Goal: Task Accomplishment & Management: Complete application form

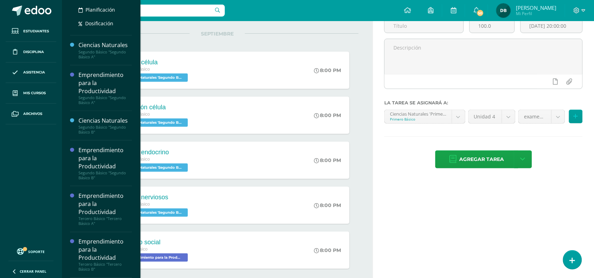
scroll to position [71, 0]
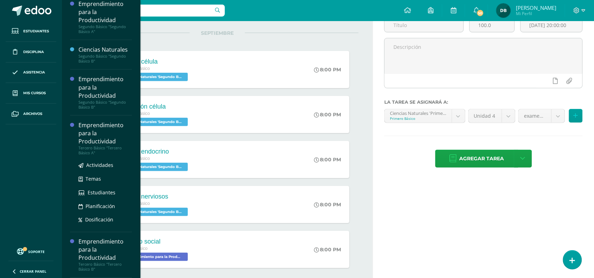
click at [92, 130] on div "Emprendimiento para la Productividad" at bounding box center [104, 133] width 53 height 24
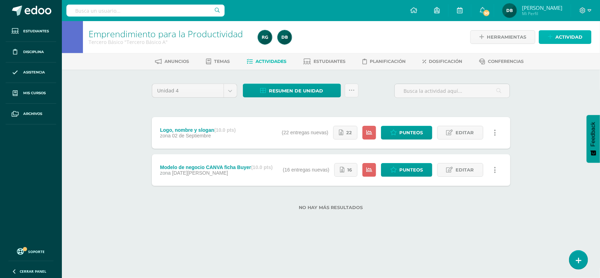
click at [557, 33] on span "Actividad" at bounding box center [569, 37] width 27 height 13
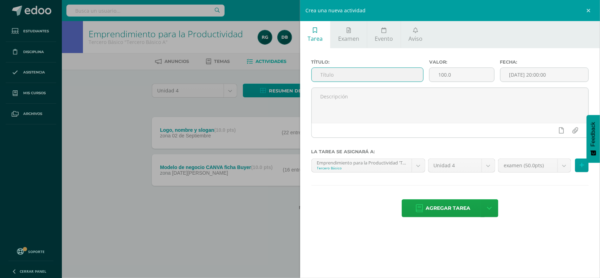
click at [340, 76] on input "text" at bounding box center [368, 75] width 112 height 14
type input "Fijación de precios"
drag, startPoint x: 454, startPoint y: 77, endPoint x: 345, endPoint y: 71, distance: 108.9
click at [345, 71] on div "Título: Fijación de precios Valor: 100.0 Fecha: 2025-09-09 20:00:00" at bounding box center [450, 73] width 283 height 28
type input "10"
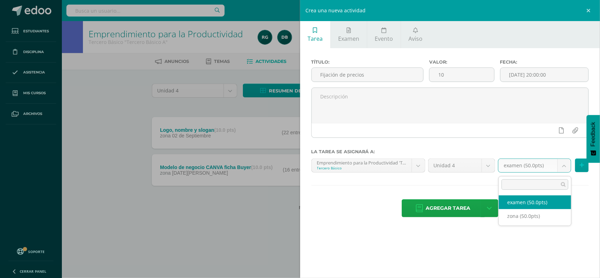
click at [563, 168] on body "Estudiantes Disciplina Asistencia Mis cursos Archivos Soporte Centro de ayuda Ú…" at bounding box center [300, 116] width 600 height 233
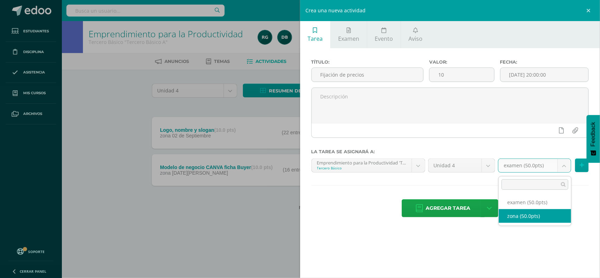
select select "107620"
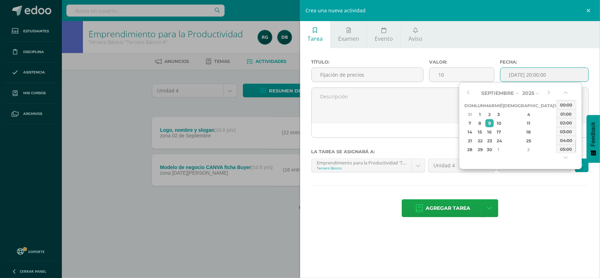
click at [534, 70] on input "[DATE] 20:00:00" at bounding box center [545, 75] width 88 height 14
click at [502, 124] on div "10" at bounding box center [499, 123] width 6 height 8
click at [468, 119] on td "31" at bounding box center [470, 114] width 11 height 9
click at [549, 90] on button "button" at bounding box center [549, 93] width 7 height 11
click at [502, 124] on div "10" at bounding box center [499, 123] width 6 height 8
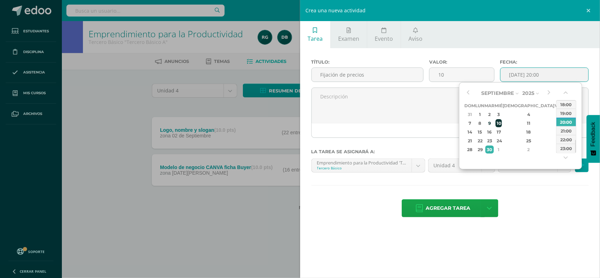
type input "2025-09-10 20:00"
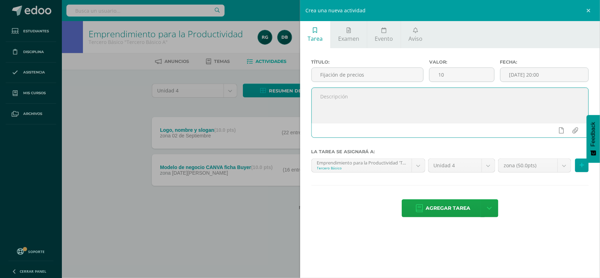
click at [409, 106] on textarea at bounding box center [450, 105] width 277 height 35
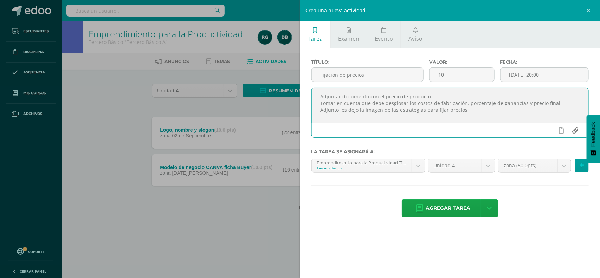
type textarea "Adjuntar documento con el precio de producto Tomar en cuenta que debe desglosar…"
click at [577, 129] on input "file" at bounding box center [576, 130] width 14 height 13
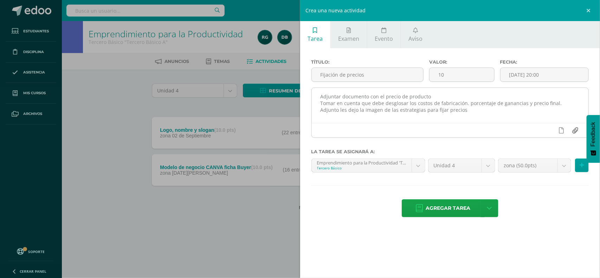
type input "C:\fakepath\fijacion de precios.pdf"
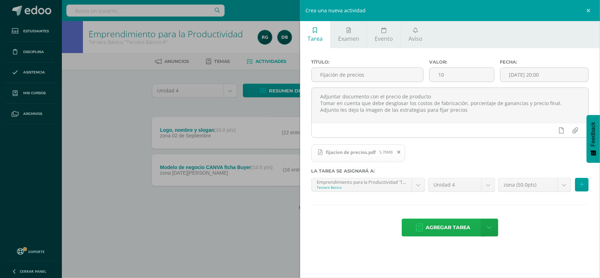
click at [457, 231] on span "Agregar tarea" at bounding box center [448, 227] width 45 height 17
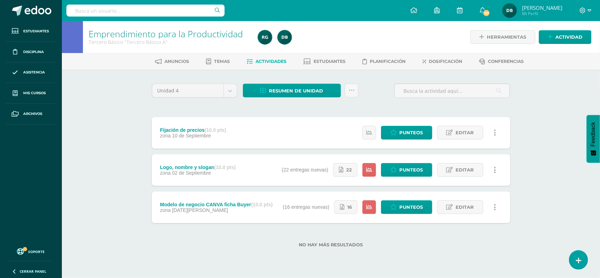
click at [484, 128] on div "Estatus de Actividad: 29 Estudiantes sin calificar 0 Estudiantes con cero Media…" at bounding box center [431, 133] width 159 height 32
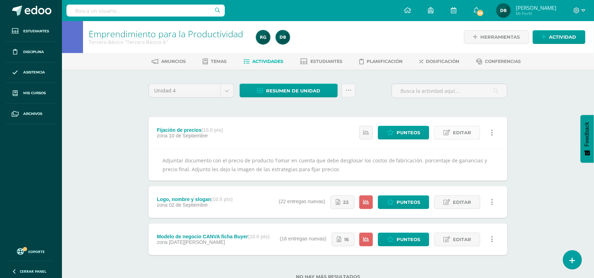
click at [465, 131] on span "Editar" at bounding box center [462, 132] width 18 height 13
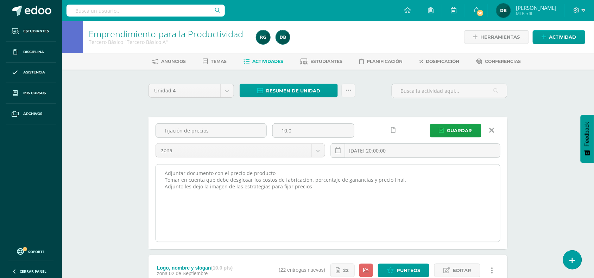
click at [313, 185] on textarea "Adjuntar documento con el precio de producto Tomar en cuenta que debe desglosar…" at bounding box center [328, 203] width 344 height 77
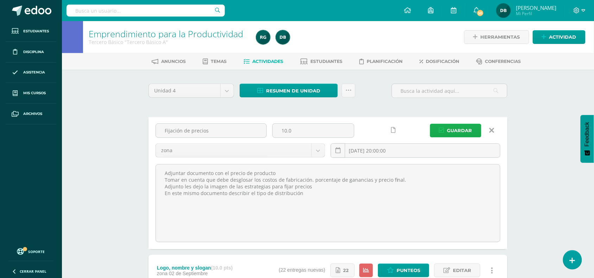
type textarea "Adjuntar documento con el precio de producto Tomar en cuenta que debe desglosar…"
click at [458, 128] on span "Guardar" at bounding box center [459, 130] width 25 height 13
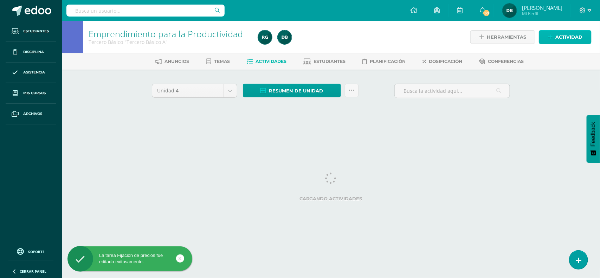
click at [560, 37] on span "Actividad" at bounding box center [569, 37] width 27 height 13
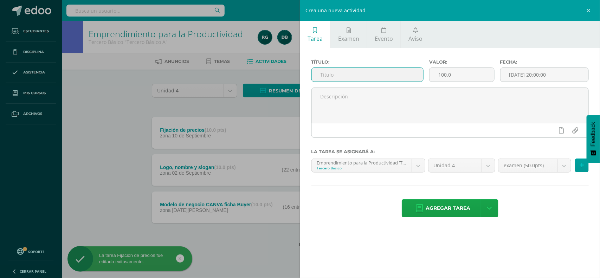
click at [373, 77] on input "text" at bounding box center [368, 75] width 112 height 14
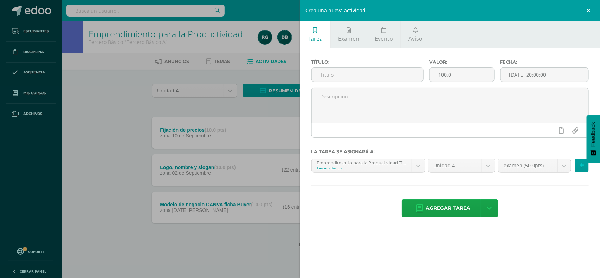
click at [587, 8] on link at bounding box center [589, 10] width 21 height 21
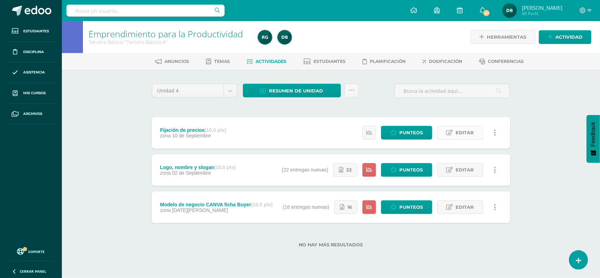
click at [463, 129] on span "Editar" at bounding box center [465, 132] width 18 height 13
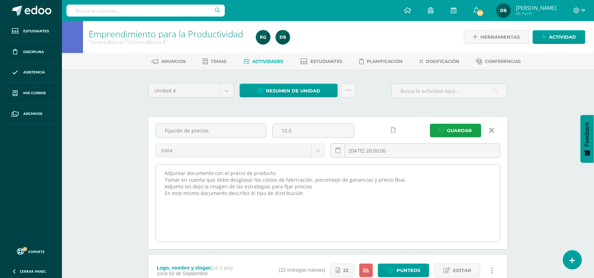
click at [303, 200] on textarea "Adjuntar documento con el precio de producto Tomar en cuenta que debe desglosar…" at bounding box center [328, 203] width 344 height 77
click at [324, 190] on textarea "Adjuntar documento con el precio de producto Tomar en cuenta que debe desglosar…" at bounding box center [328, 203] width 344 height 77
click at [350, 206] on textarea "Adjuntar documento con el precio de producto Tomar en cuenta que debe desglosar…" at bounding box center [328, 203] width 344 height 77
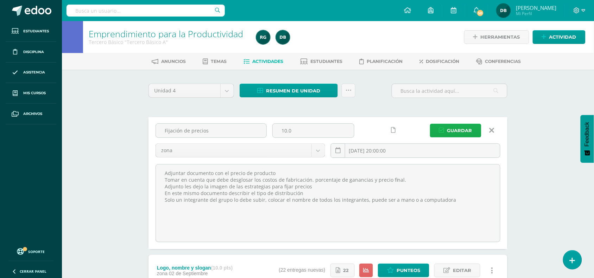
type textarea "Adjuntar documento con el precio de producto Tomar en cuenta que debe desglosar…"
click at [466, 131] on span "Guardar" at bounding box center [459, 130] width 25 height 13
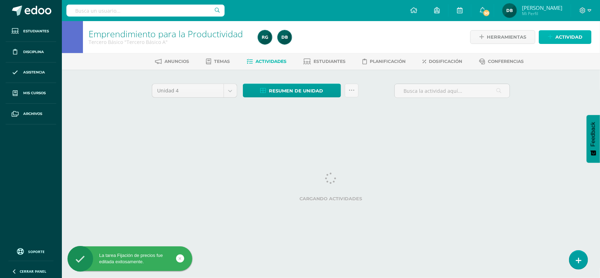
click at [570, 42] on span "Actividad" at bounding box center [569, 37] width 27 height 13
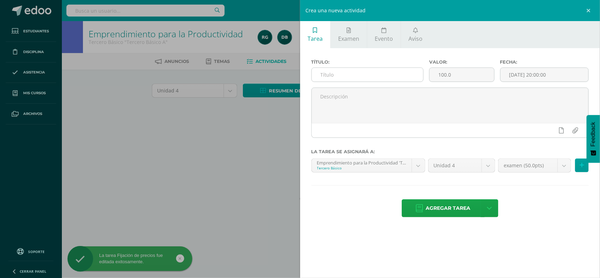
click at [377, 71] on input "text" at bounding box center [368, 75] width 112 height 14
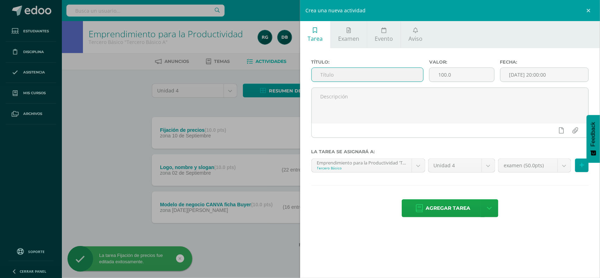
click at [377, 71] on input "text" at bounding box center [368, 75] width 112 height 14
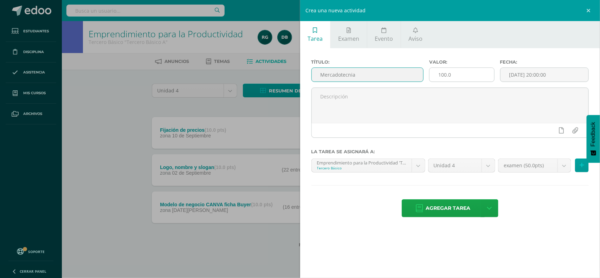
type input "Mercadotecnia"
drag, startPoint x: 479, startPoint y: 74, endPoint x: 410, endPoint y: 68, distance: 68.5
click at [410, 68] on div "Título: Mercadotecnia Valor: 100.0 Fecha: 2025-09-09 20:00:00" at bounding box center [450, 73] width 283 height 28
type input "10"
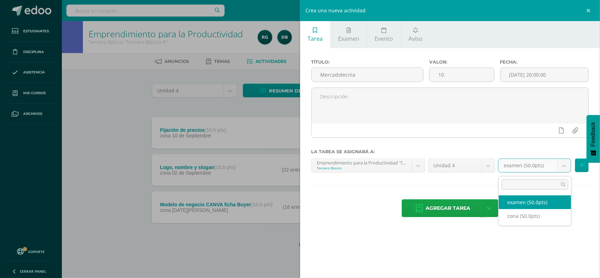
click at [563, 173] on body "La tarea Fijación de precios fue editada exitosamente. Estudiantes Disciplina A…" at bounding box center [300, 135] width 600 height 270
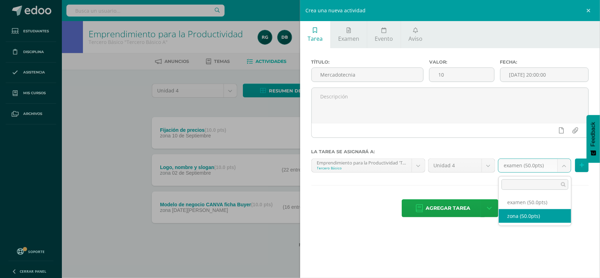
select select "107620"
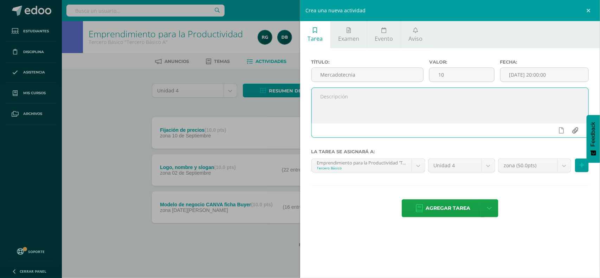
click at [576, 131] on input "file" at bounding box center [576, 130] width 14 height 13
type input "C:\fakepath\Principios éticos.pdf"
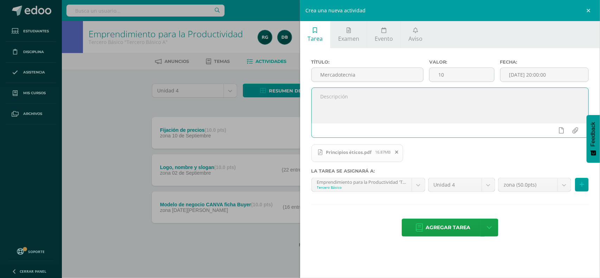
click at [354, 102] on textarea at bounding box center [450, 105] width 277 height 35
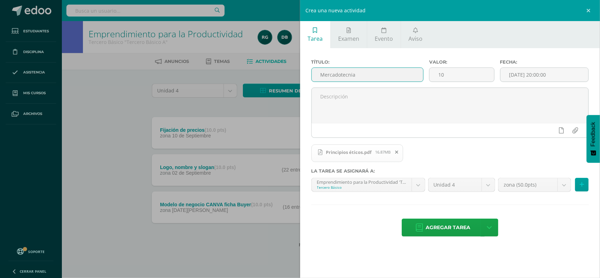
click at [343, 77] on input "Mercadotecnia" at bounding box center [368, 75] width 112 height 14
drag, startPoint x: 361, startPoint y: 78, endPoint x: 226, endPoint y: 78, distance: 135.4
click at [226, 78] on div "Crea una nueva actividad Tarea Examen Evento Aviso Título: Mercadotecnia Valor:…" at bounding box center [300, 139] width 600 height 278
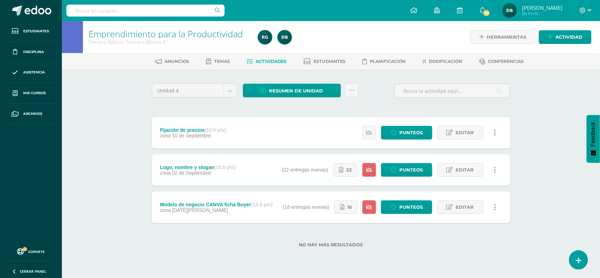
click at [226, 78] on div "Unidad 4 Unidad 1 Unidad 2 Unidad 3 Unidad 4 Resumen de unidad Descargar como H…" at bounding box center [331, 170] width 387 height 200
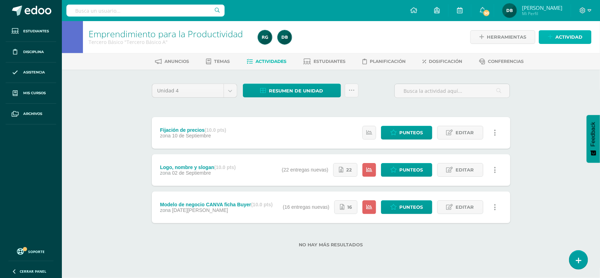
click at [566, 34] on span "Actividad" at bounding box center [569, 37] width 27 height 13
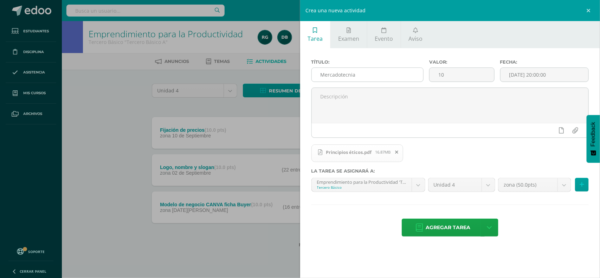
drag, startPoint x: 373, startPoint y: 83, endPoint x: 366, endPoint y: 76, distance: 10.0
click at [366, 76] on div "Título: Mercadotecnia" at bounding box center [368, 73] width 118 height 28
click at [366, 76] on input "Mercadotecnia" at bounding box center [368, 75] width 112 height 14
drag, startPoint x: 360, startPoint y: 76, endPoint x: 213, endPoint y: 109, distance: 151.4
click at [213, 109] on div "Crea una nueva actividad Tarea Examen Evento Aviso Título: Mercadotecnia Valor:…" at bounding box center [300, 139] width 600 height 278
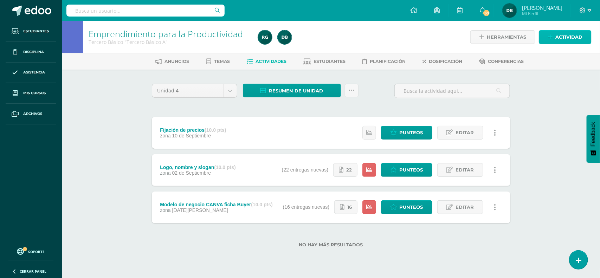
click at [560, 37] on span "Actividad" at bounding box center [569, 37] width 27 height 13
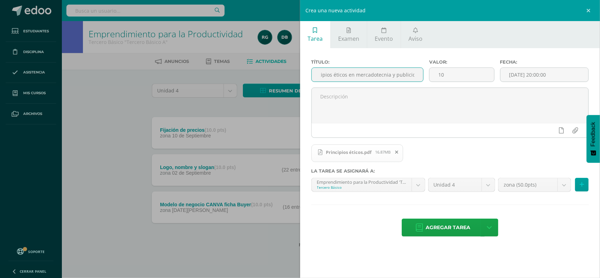
scroll to position [0, 14]
type input "Principios éticos en mercadotecnia y publicidad"
click at [449, 72] on input "10" at bounding box center [462, 75] width 64 height 14
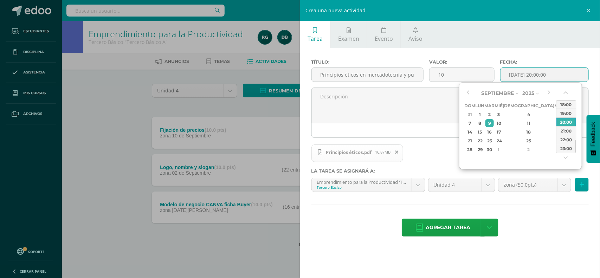
click at [558, 74] on input "2025-09-09 20:00:00" at bounding box center [545, 75] width 88 height 14
click at [523, 124] on div "11" at bounding box center [528, 123] width 41 height 8
type input "2025-09-11 20:00"
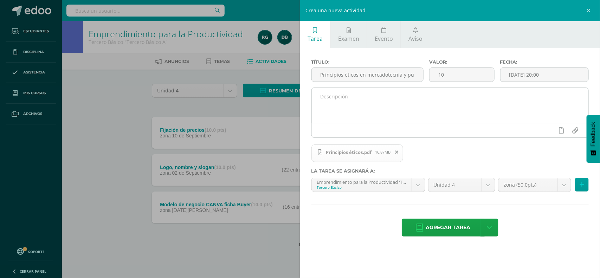
click at [380, 127] on div at bounding box center [450, 130] width 277 height 14
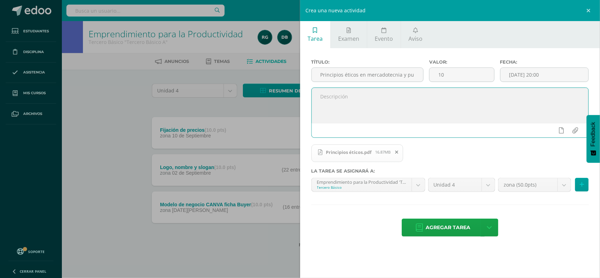
click at [399, 113] on textarea at bounding box center [450, 105] width 277 height 35
type textarea "Adjunto"
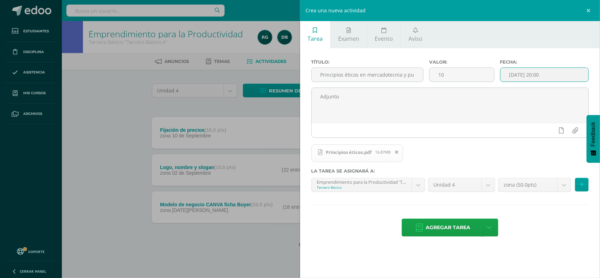
click at [519, 79] on input "2025-09-11 20:00" at bounding box center [545, 75] width 88 height 14
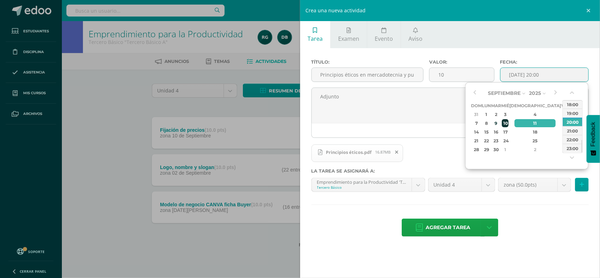
click at [508, 123] on div "10" at bounding box center [505, 123] width 6 height 8
type input "2025-09-10 20:00"
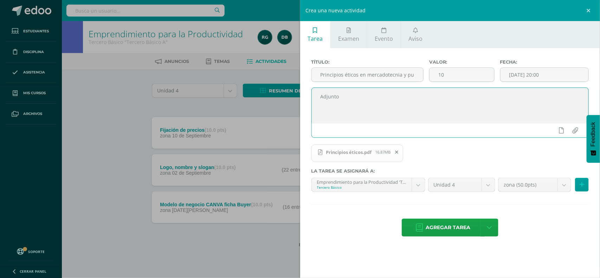
click at [332, 101] on textarea "Adjunto" at bounding box center [450, 105] width 277 height 35
click at [337, 99] on textarea "Adjunto" at bounding box center [450, 105] width 277 height 35
click at [525, 113] on textarea "Adjunto envío documento del tema Realizar resumen en el cuaderno Realiza lo sig…" at bounding box center [450, 105] width 277 height 35
click at [517, 118] on textarea "Adjunto envío documento del tema Realizar resumen en el cuaderno Realiza lo sig…" at bounding box center [450, 105] width 277 height 35
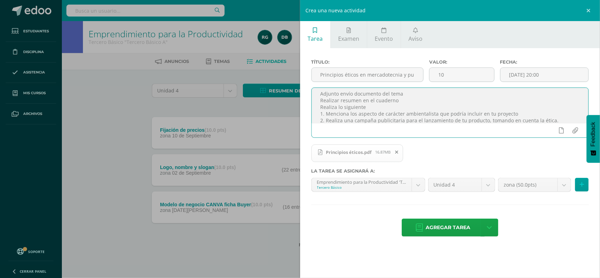
scroll to position [9, 0]
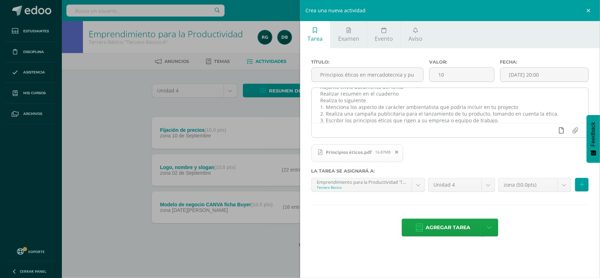
click at [560, 134] on icon at bounding box center [561, 130] width 5 height 6
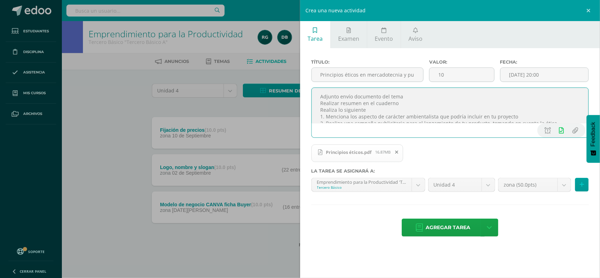
click at [414, 100] on textarea "Adjunto envío documento del tema Realizar resumen en el cuaderno Realiza lo sig…" at bounding box center [450, 105] width 277 height 35
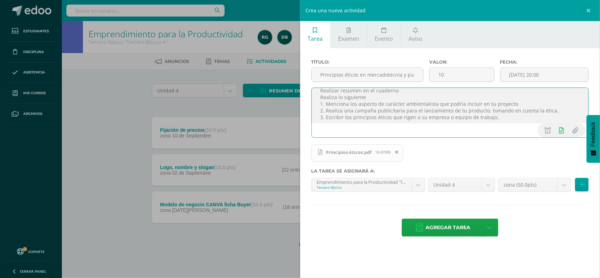
scroll to position [20, 0]
click at [556, 111] on textarea "Adjunto envío documento del tema Actividad individual Realizar resumen en el cu…" at bounding box center [450, 105] width 277 height 35
type textarea "Adjunto envío documento del tema Actividad individual Realizar resumen en el cu…"
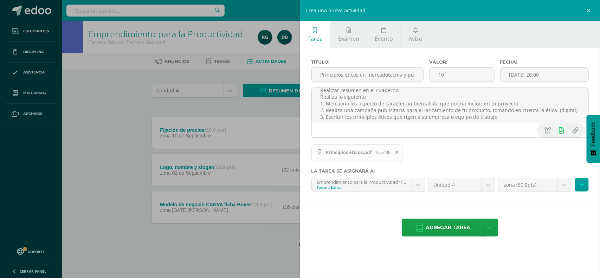
click at [528, 147] on div "Principios éticos.pdf 16.87MB" at bounding box center [449, 155] width 278 height 25
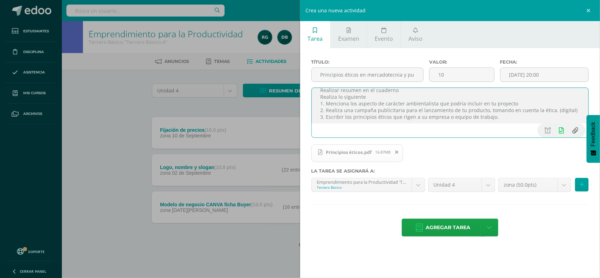
click at [577, 133] on input "file" at bounding box center [576, 130] width 14 height 13
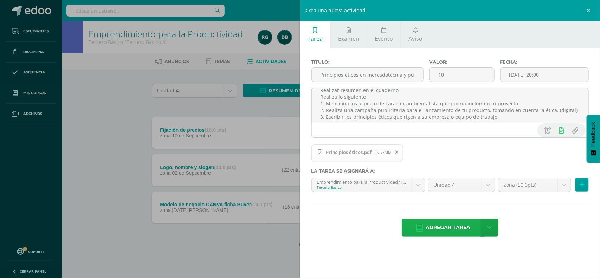
click at [457, 229] on span "Agregar tarea" at bounding box center [448, 227] width 45 height 17
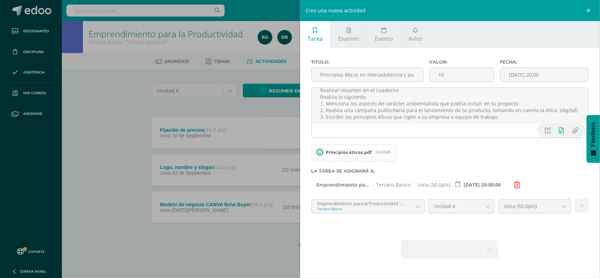
click at [236, 111] on div "Crea una nueva actividad Tarea Examen Evento Aviso Título: Principios éticos en…" at bounding box center [300, 139] width 600 height 278
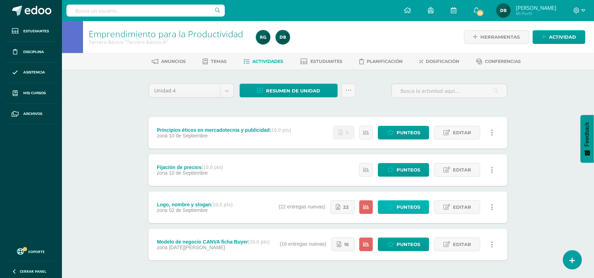
click at [405, 205] on span "Punteos" at bounding box center [408, 207] width 24 height 13
click at [405, 170] on span "Punteos" at bounding box center [408, 170] width 24 height 13
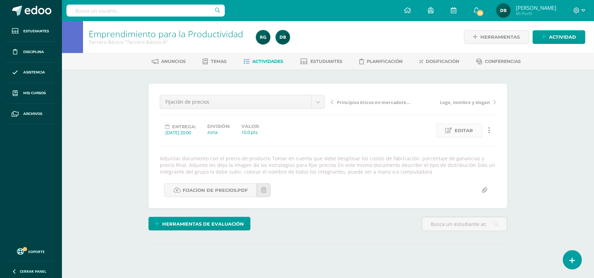
click at [475, 129] on link "Editar" at bounding box center [459, 131] width 46 height 14
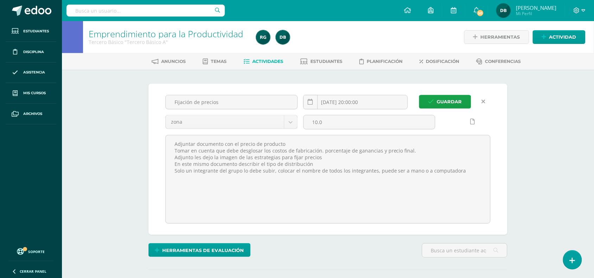
scroll to position [0, 0]
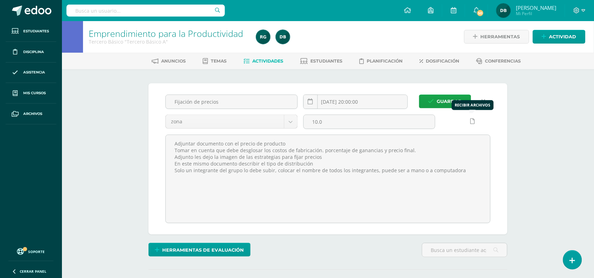
click at [471, 120] on icon at bounding box center [472, 122] width 5 height 6
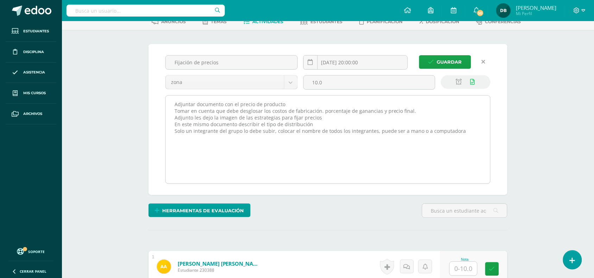
scroll to position [39, 0]
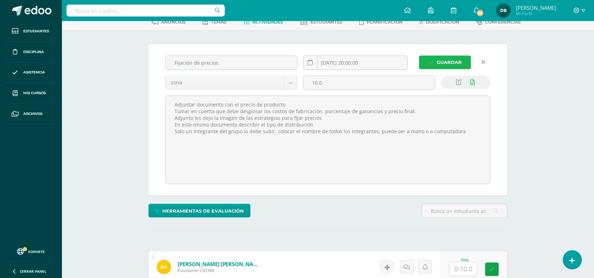
click at [440, 57] on span "Guardar" at bounding box center [449, 62] width 25 height 13
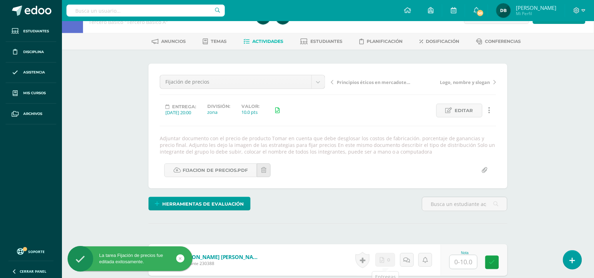
scroll to position [20, 0]
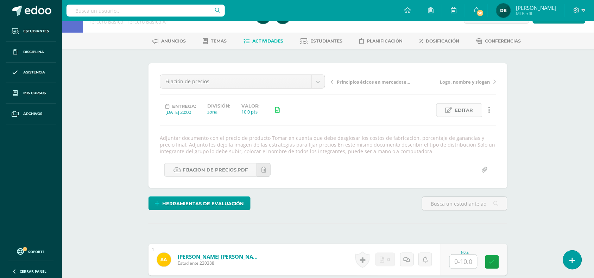
click at [470, 109] on span "Editar" at bounding box center [464, 110] width 18 height 13
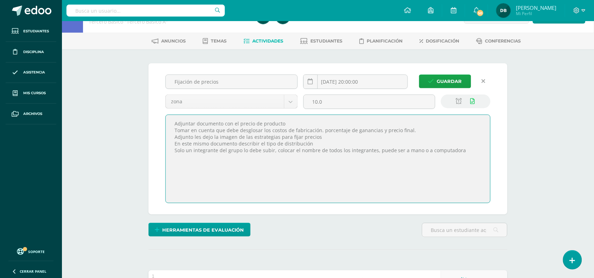
drag, startPoint x: 175, startPoint y: 120, endPoint x: 390, endPoint y: 126, distance: 215.3
click at [390, 126] on textarea "Adjuntar documento con el precio de producto Tomar en cuenta que debe desglosar…" at bounding box center [328, 159] width 324 height 88
click at [168, 146] on textarea "Adjuntar documento con el precio de producto Tomar en cuenta que debe desglosar…" at bounding box center [328, 159] width 324 height 88
drag, startPoint x: 175, startPoint y: 121, endPoint x: 477, endPoint y: 194, distance: 310.8
click at [477, 194] on textarea "Adjuntar documento con el precio de producto Tomar en cuenta que debe desglosar…" at bounding box center [328, 159] width 324 height 88
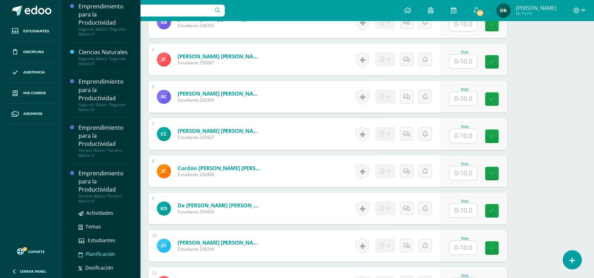
scroll to position [187, 0]
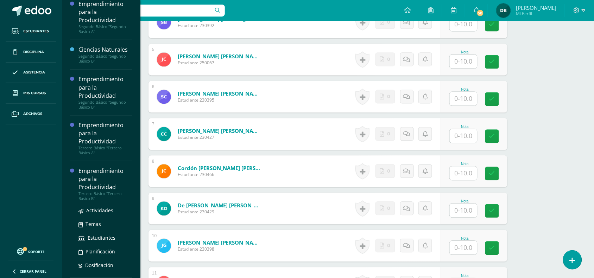
click at [83, 182] on div "Emprendimiento para la Productividad" at bounding box center [104, 179] width 53 height 24
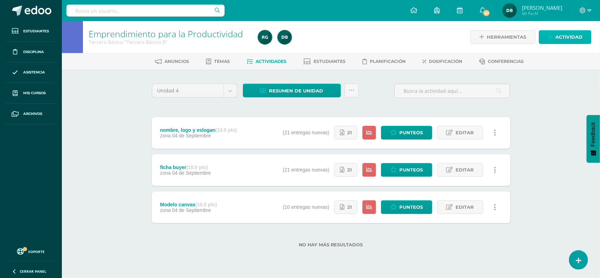
click at [559, 36] on span "Actividad" at bounding box center [569, 37] width 27 height 13
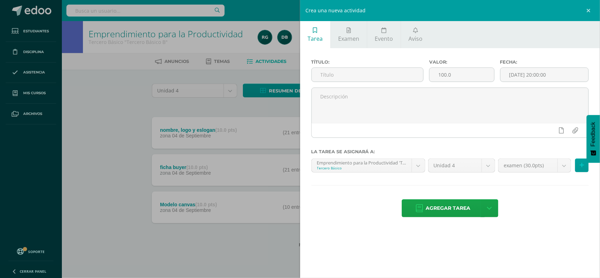
click at [331, 88] on div "Título:" at bounding box center [368, 73] width 118 height 28
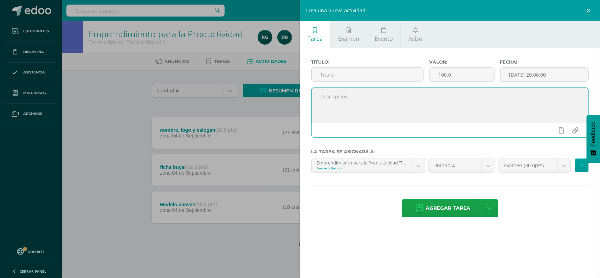
click at [334, 97] on textarea at bounding box center [450, 105] width 277 height 35
paste textarea "Adjuntar documento con el precio de producto Tomar en cuenta que debe desglosar…"
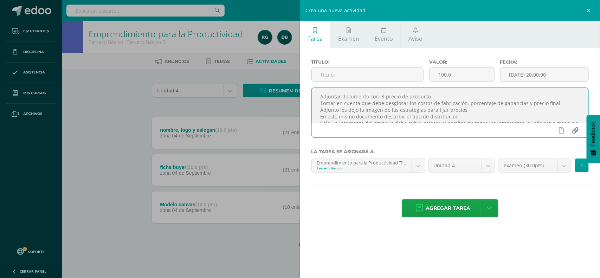
type textarea "Adjuntar documento con el precio de producto Tomar en cuenta que debe desglosar…"
click at [575, 128] on input "file" at bounding box center [576, 130] width 14 height 13
type input "C:\fakepath\fijacion de precios.pdf"
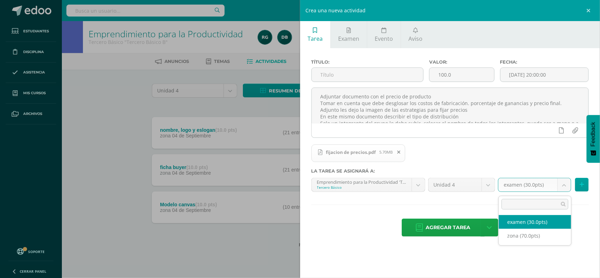
click at [566, 183] on body "Estudiantes Disciplina Asistencia Mis cursos Archivos Soporte Centro de ayuda Ú…" at bounding box center [300, 135] width 600 height 270
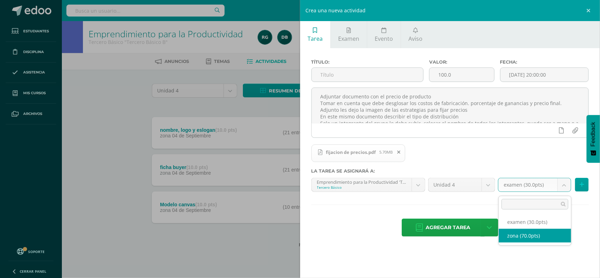
select select "108017"
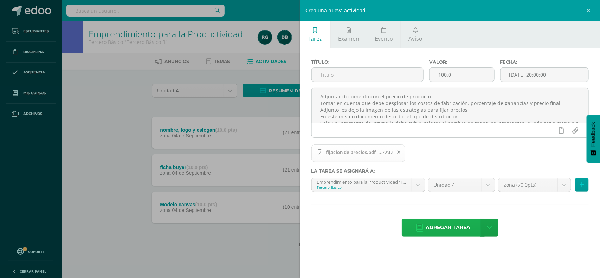
click at [447, 231] on span "Agregar tarea" at bounding box center [448, 227] width 45 height 17
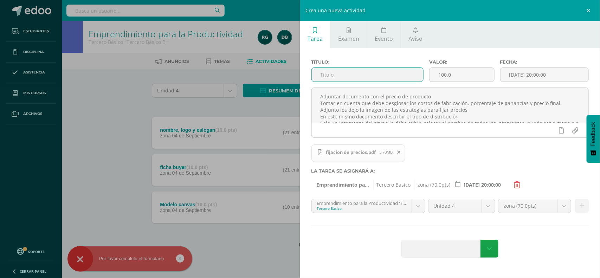
click at [344, 75] on input "text" at bounding box center [368, 75] width 112 height 14
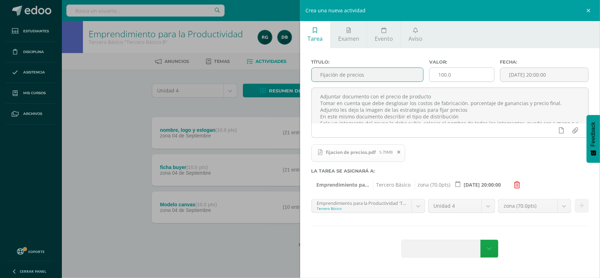
type input "Fijación de precios"
drag, startPoint x: 456, startPoint y: 71, endPoint x: 326, endPoint y: 76, distance: 129.5
click at [326, 76] on div "Título: Fijación de precios Valor: 100.0 Fecha: 2025-09-09 20:00:00" at bounding box center [450, 73] width 283 height 28
type input "10"
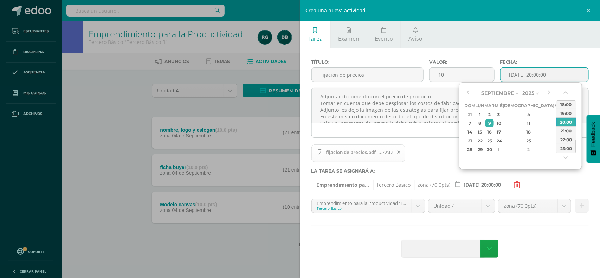
click at [539, 74] on input "[DATE] 20:00:00" at bounding box center [545, 75] width 88 height 14
click at [484, 130] on div "15" at bounding box center [479, 132] width 7 height 8
type input "2025-09-15 20:00"
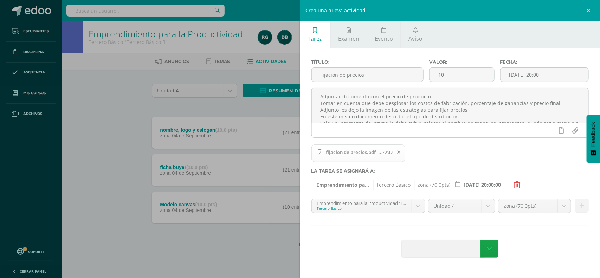
click at [424, 145] on div "fijacion de precios.pdf 5.70MB" at bounding box center [449, 155] width 278 height 25
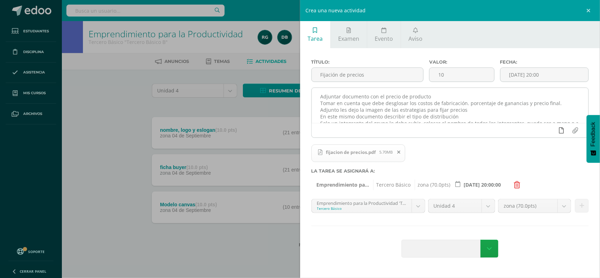
click at [561, 132] on icon at bounding box center [561, 130] width 5 height 6
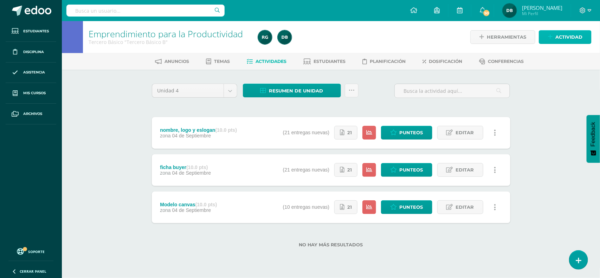
click at [577, 38] on span "Actividad" at bounding box center [569, 37] width 27 height 13
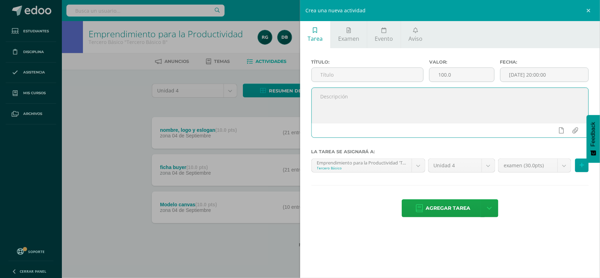
click at [380, 92] on textarea at bounding box center [450, 105] width 277 height 35
paste textarea "Adjuntar documento con el precio de producto Tomar en cuenta que debe desglosar…"
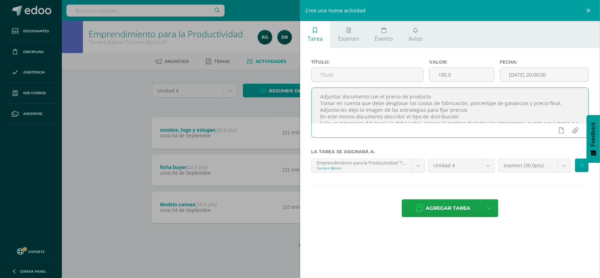
scroll to position [9, 0]
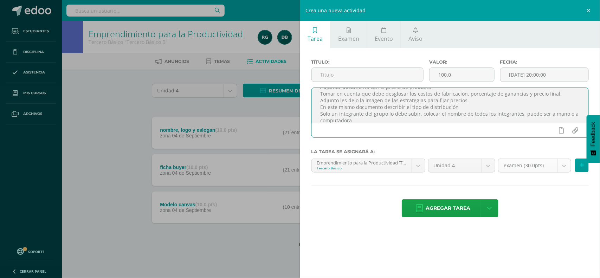
type textarea "Adjuntar documento con el precio de producto Tomar en cuenta que debe desglosar…"
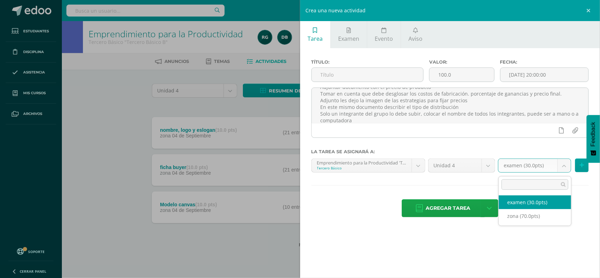
click at [566, 169] on body "Estudiantes Disciplina Asistencia Mis cursos Archivos Soporte Centro de ayuda Ú…" at bounding box center [300, 135] width 600 height 270
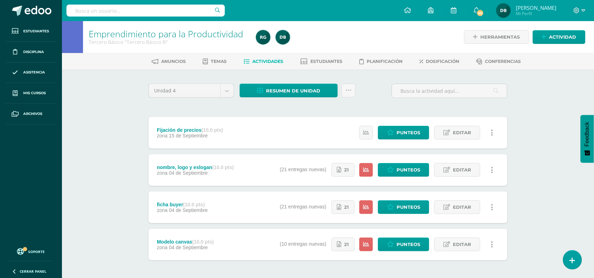
scroll to position [12, 0]
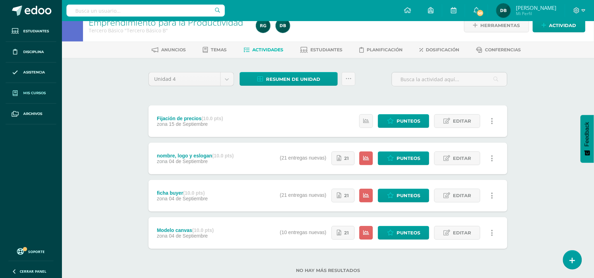
click at [41, 90] on link "Mis cursos" at bounding box center [31, 93] width 51 height 21
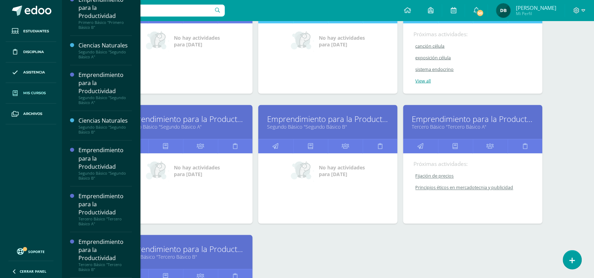
scroll to position [419, 0]
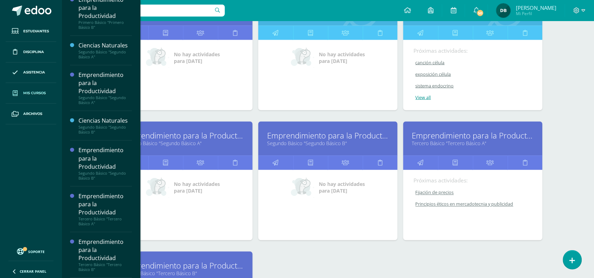
scroll to position [269, 0]
click at [444, 206] on link "Principios éticos en mercadotecnia y publicidad" at bounding box center [473, 205] width 119 height 6
click at [439, 239] on div "Próximas actividades: Fijación de precios Fijación de precios Emprendimiento pa…" at bounding box center [472, 206] width 139 height 70
click at [439, 136] on link "Emprendimiento para la Productividad" at bounding box center [473, 136] width 122 height 11
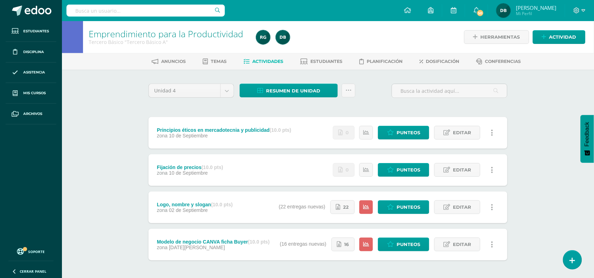
click at [297, 139] on div "Principios éticos en mercadotecnia y publicidad (10.0 pts) zona 10 de Septiembre" at bounding box center [223, 133] width 151 height 32
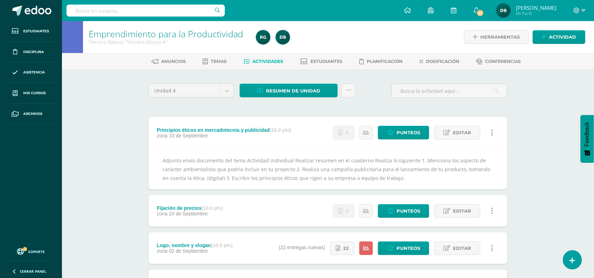
drag, startPoint x: 160, startPoint y: 157, endPoint x: 403, endPoint y: 183, distance: 243.7
click at [403, 183] on div "Adjunto envío documento del tema Actividad individual Realizar resumen en el cu…" at bounding box center [327, 169] width 359 height 41
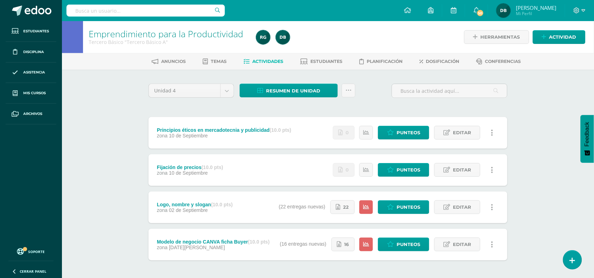
click at [461, 124] on div "Estatus de Actividad: 29 Estudiantes sin calificar 0 Estudiantes con cero Media…" at bounding box center [414, 133] width 185 height 32
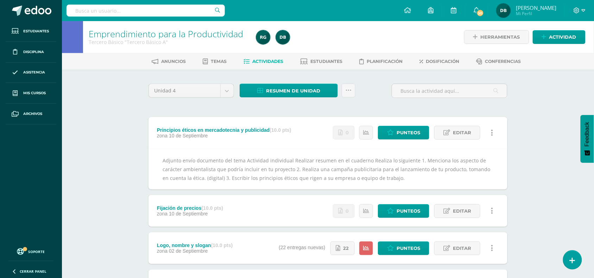
click at [459, 140] on div "Estatus de Actividad: 29 Estudiantes sin calificar 0 Estudiantes con cero Media…" at bounding box center [414, 133] width 185 height 32
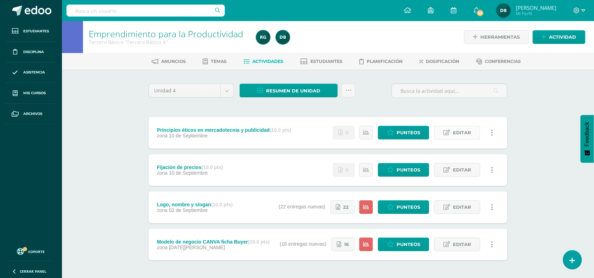
click at [451, 132] on link "Editar" at bounding box center [457, 133] width 46 height 14
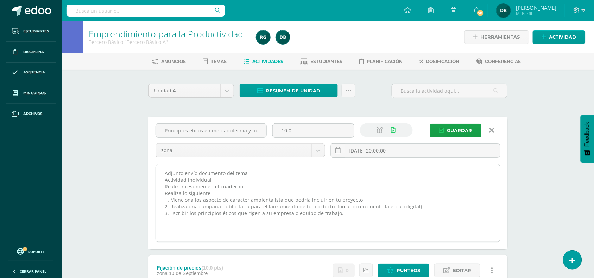
drag, startPoint x: 161, startPoint y: 176, endPoint x: 361, endPoint y: 216, distance: 204.3
click at [361, 216] on textarea "Adjunto envío documento del tema Actividad individual Realizar resumen en el cu…" at bounding box center [328, 203] width 344 height 77
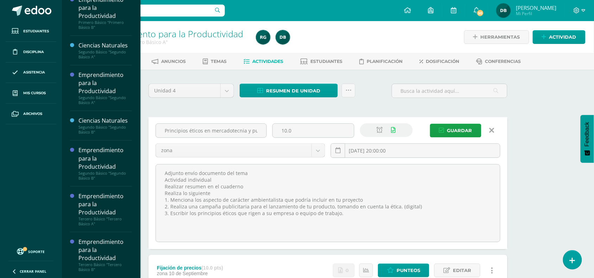
scroll to position [187, 0]
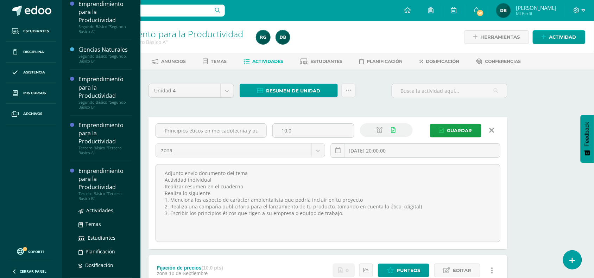
click at [84, 176] on div "Emprendimiento para la Productividad" at bounding box center [104, 179] width 53 height 24
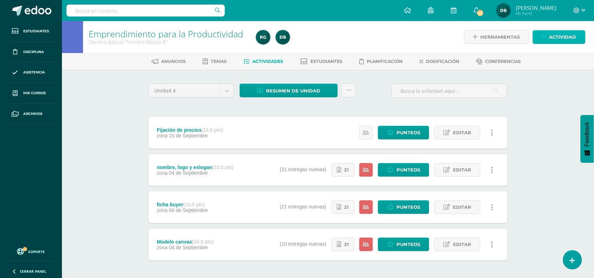
click at [561, 40] on span "Actividad" at bounding box center [562, 37] width 27 height 13
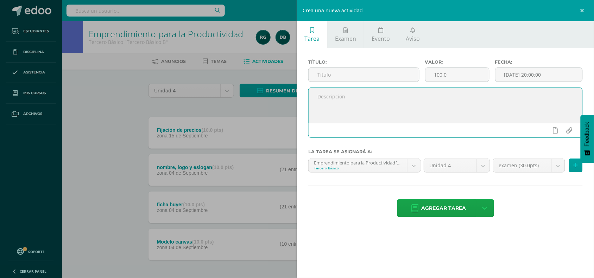
click at [342, 108] on textarea at bounding box center [445, 105] width 274 height 35
paste textarea "Adjunto envío documento del tema Actividad individual Realizar resumen en el cu…"
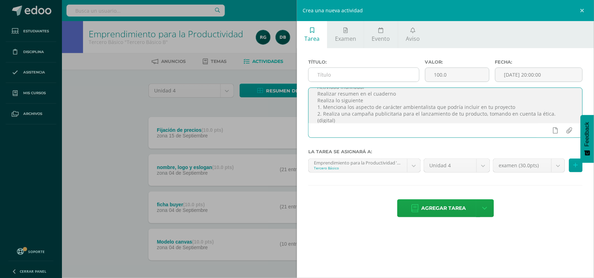
type textarea "Adjunto envío documento del tema Actividad individual Realizar resumen en el cu…"
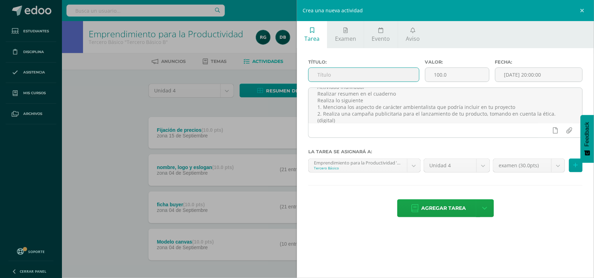
click at [344, 69] on input "text" at bounding box center [363, 75] width 110 height 14
type input "M"
type input "Principios éticos en mercadotecnia y publicidad"
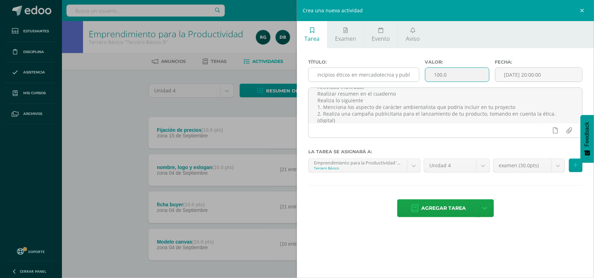
drag, startPoint x: 467, startPoint y: 72, endPoint x: 313, endPoint y: 70, distance: 154.0
click at [313, 70] on div "Título: Principios éticos en mercadotecnia y publicidad Valor: 100.0 Fecha: 202…" at bounding box center [445, 73] width 280 height 28
type input "10"
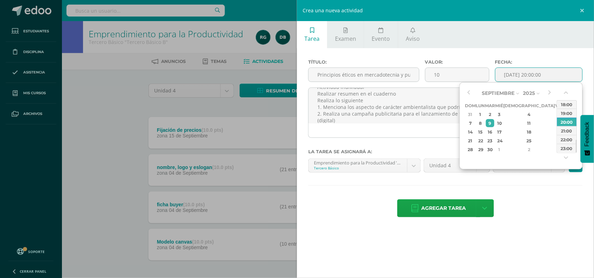
click at [564, 75] on input "[DATE] 20:00:00" at bounding box center [538, 75] width 87 height 14
click at [494, 130] on div "16" at bounding box center [490, 132] width 8 height 8
type input "2025-09-16 20:00"
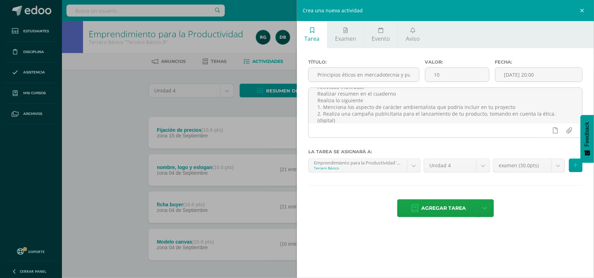
click at [527, 201] on div "Agregar tarea Agregar tarea y ocultar" at bounding box center [445, 208] width 274 height 19
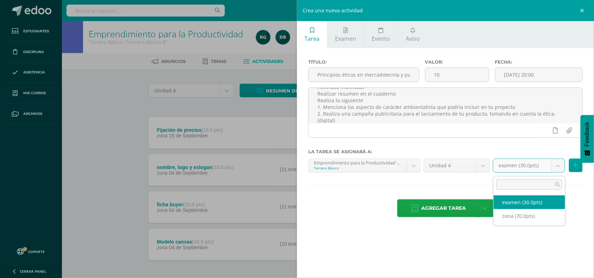
click at [554, 171] on body "Estudiantes Disciplina Asistencia Mis cursos Archivos Soporte Centro de ayuda Ú…" at bounding box center [297, 153] width 594 height 307
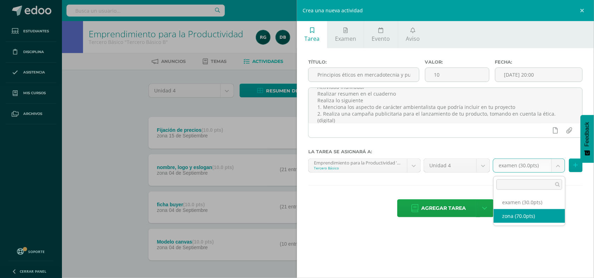
select select "108017"
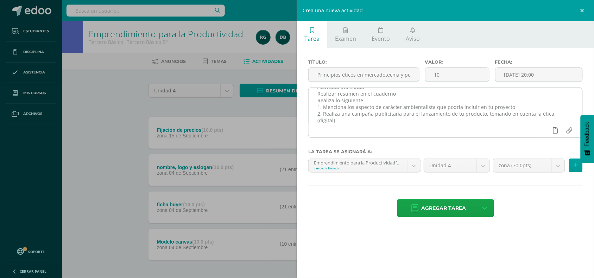
click at [553, 133] on icon at bounding box center [555, 130] width 5 height 6
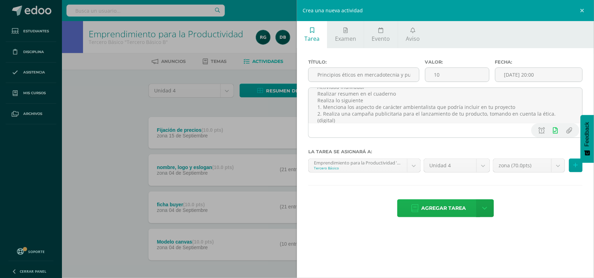
click at [457, 213] on span "Agregar tarea" at bounding box center [443, 208] width 45 height 17
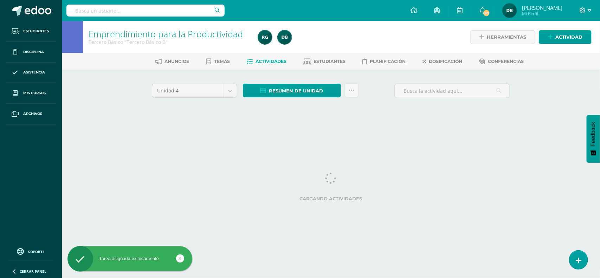
click at [256, 185] on div "Cargando actividades" at bounding box center [331, 189] width 359 height 32
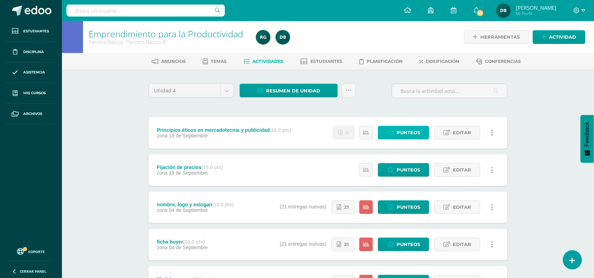
click at [415, 134] on span "Punteos" at bounding box center [408, 132] width 24 height 13
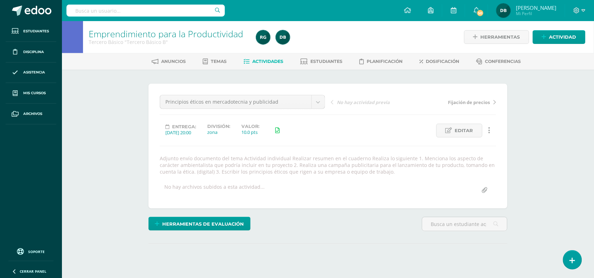
click at [483, 190] on input "file" at bounding box center [485, 191] width 14 height 14
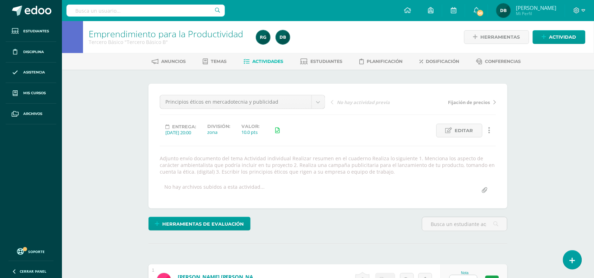
scroll to position [0, 0]
type input "C:\fakepath\Principios éticos.pdf"
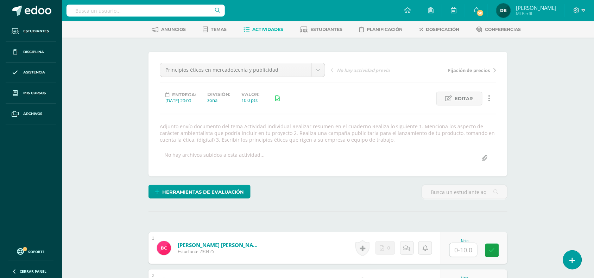
scroll to position [32, 0]
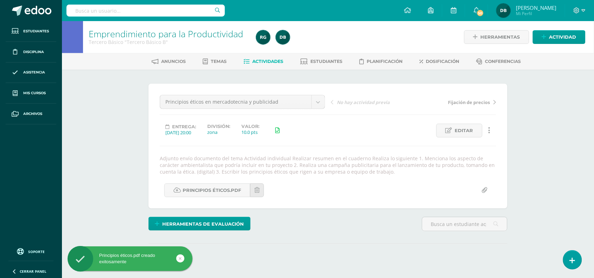
click at [483, 158] on div "Adjunto envío documento del tema Actividad individual Realizar resumen en el cu…" at bounding box center [328, 165] width 342 height 20
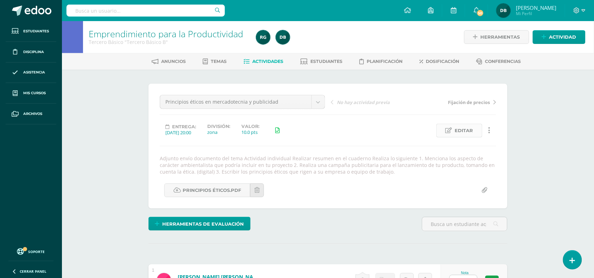
click at [468, 127] on span "Editar" at bounding box center [464, 130] width 18 height 13
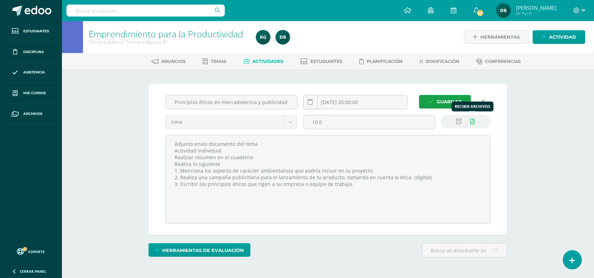
scroll to position [0, 0]
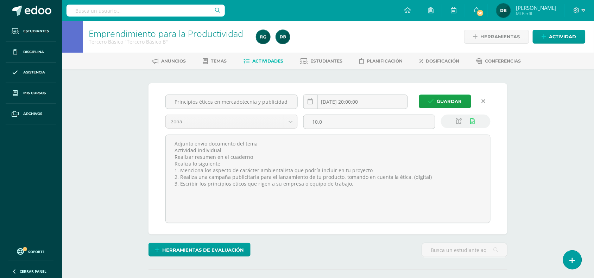
click at [458, 106] on span "Guardar" at bounding box center [449, 101] width 25 height 13
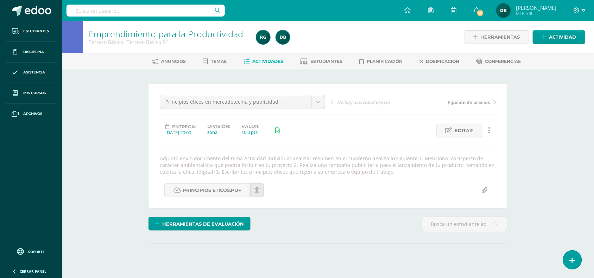
click at [452, 100] on span "Fijación de precios" at bounding box center [469, 102] width 42 height 6
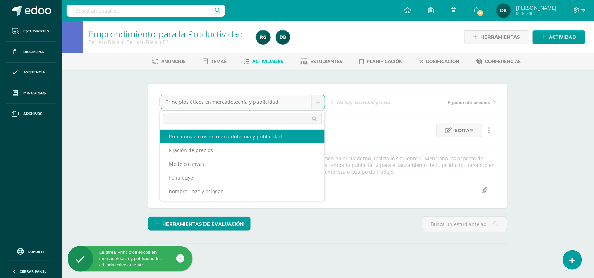
click at [320, 101] on body "La tarea Principios éticos en mercadotecnia y publicidad fue editada exitosamen…" at bounding box center [297, 149] width 594 height 299
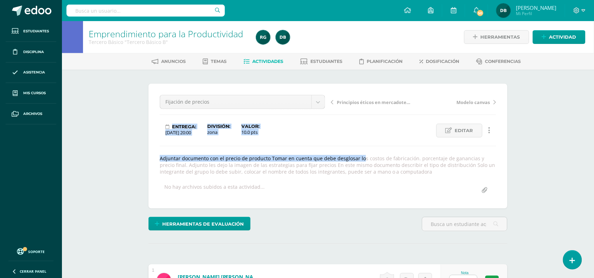
click at [502, 134] on div "Fijación de precios Principios éticos en mercadotecnia y publicidad Fijación de…" at bounding box center [327, 146] width 359 height 125
click at [466, 127] on span "Editar" at bounding box center [464, 130] width 18 height 13
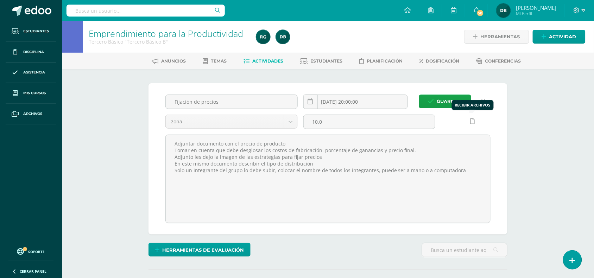
click at [475, 122] on link at bounding box center [473, 122] width 14 height 14
click at [442, 101] on span "Guardar" at bounding box center [449, 101] width 25 height 13
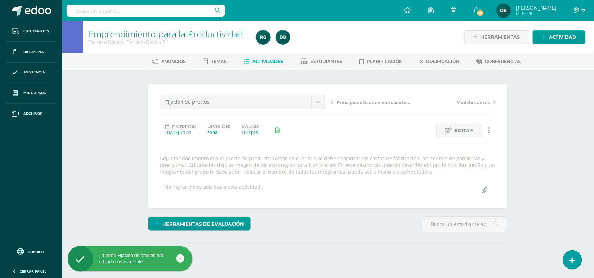
click at [102, 148] on div "Emprendimiento para la Productividad Tercero Básico "Tercero Básico B" Herramie…" at bounding box center [328, 159] width 532 height 277
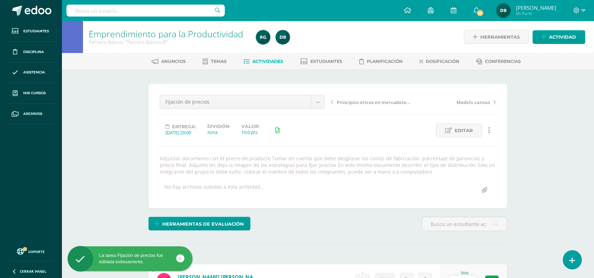
scroll to position [0, 0]
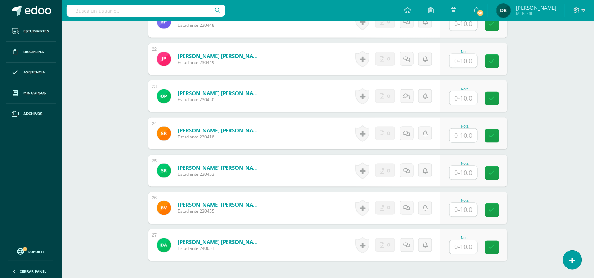
scroll to position [1068, 0]
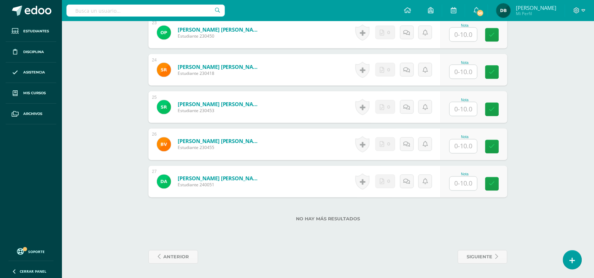
click at [196, 217] on label "No hay más resultados" at bounding box center [327, 219] width 359 height 5
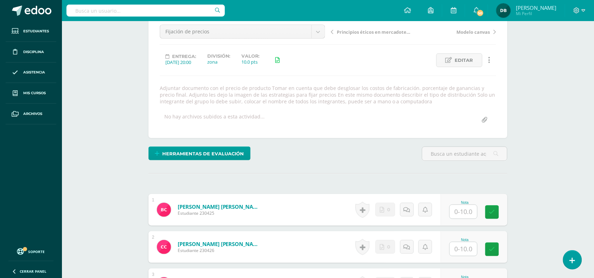
scroll to position [0, 0]
